Goal: Information Seeking & Learning: Learn about a topic

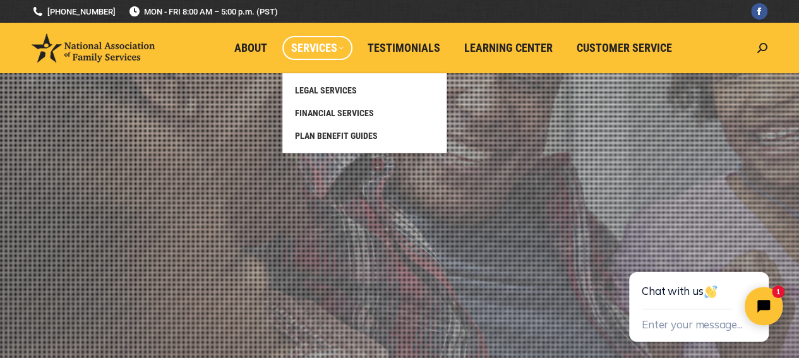
click at [346, 50] on link "Services" at bounding box center [317, 48] width 70 height 24
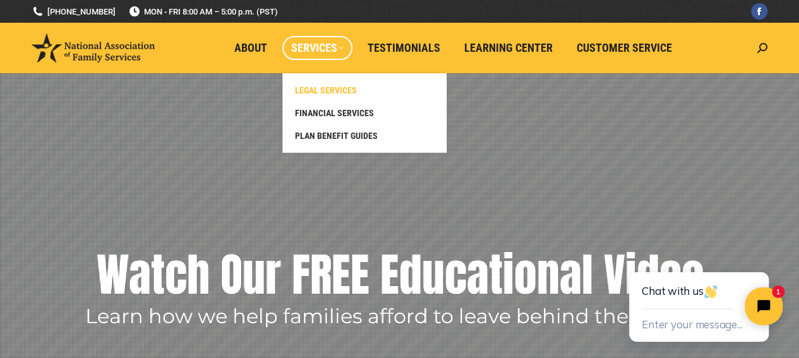
click at [343, 85] on span "LEGAL SERVICES" at bounding box center [326, 90] width 62 height 11
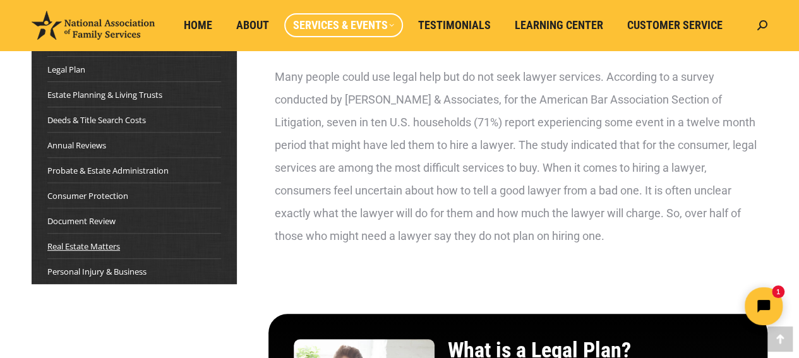
click at [102, 241] on link "Real Estate Matters" at bounding box center [83, 246] width 73 height 13
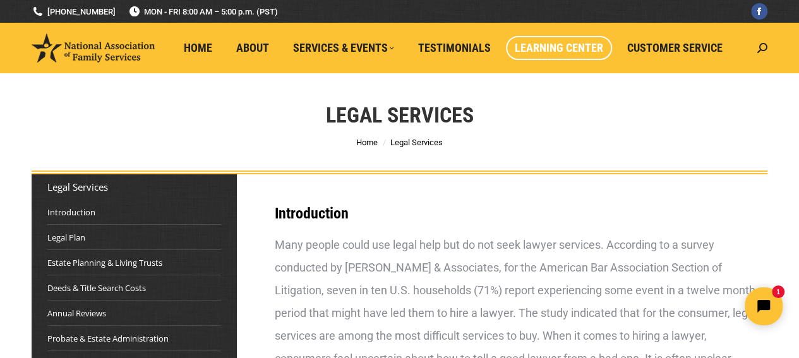
click at [533, 51] on span "Learning Center" at bounding box center [558, 48] width 88 height 14
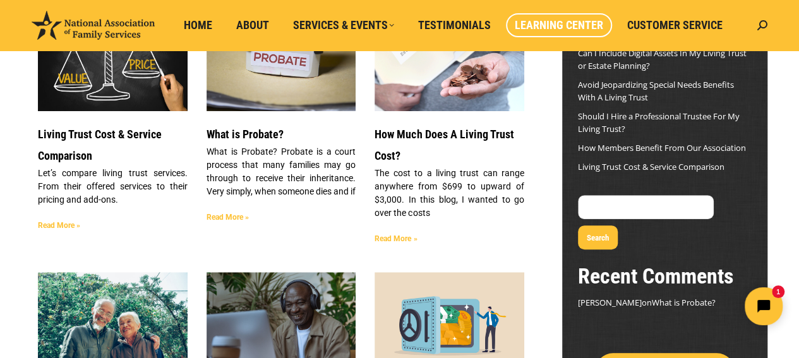
scroll to position [168, 0]
click at [77, 228] on link "Read More »" at bounding box center [59, 225] width 42 height 9
